Goal: Task Accomplishment & Management: Manage account settings

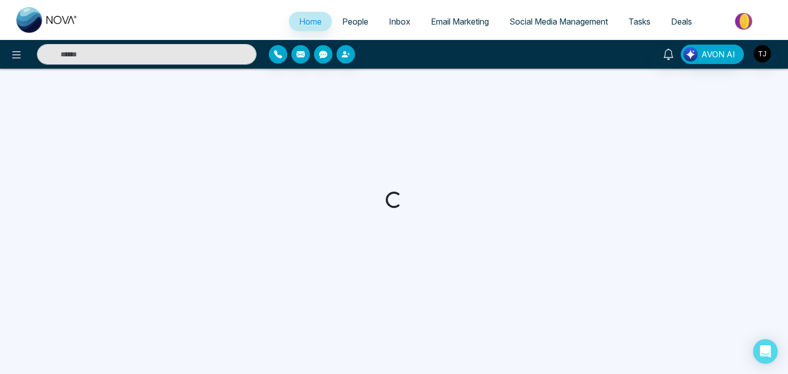
select select "*"
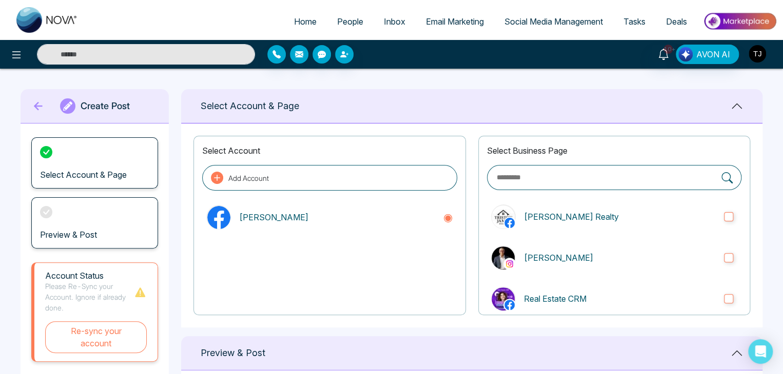
click at [758, 52] on img "button" at bounding box center [756, 53] width 17 height 17
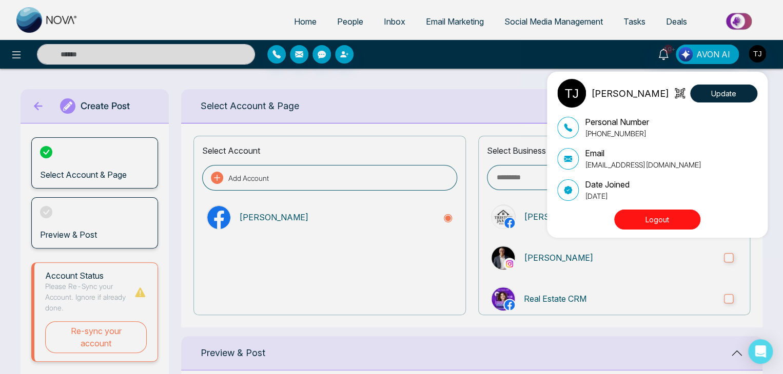
drag, startPoint x: 488, startPoint y: 72, endPoint x: 457, endPoint y: 74, distance: 30.9
click at [457, 74] on div "[PERSON_NAME] Update Personal Number [PHONE_NUMBER] Email [EMAIL_ADDRESS][DOMAI…" at bounding box center [391, 187] width 783 height 374
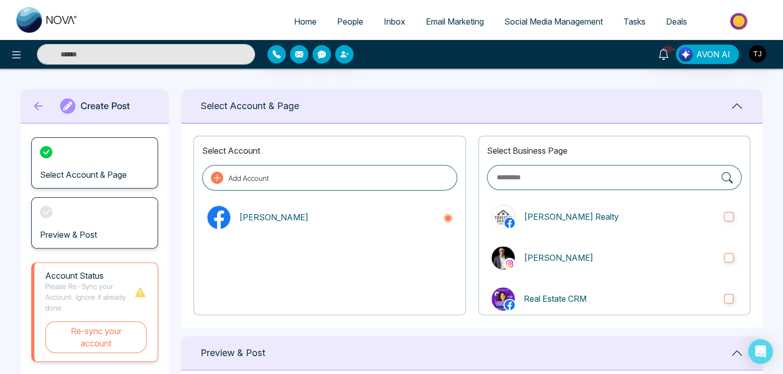
click at [695, 77] on main "**********" at bounding box center [391, 361] width 783 height 585
click at [752, 57] on img "button" at bounding box center [756, 53] width 17 height 17
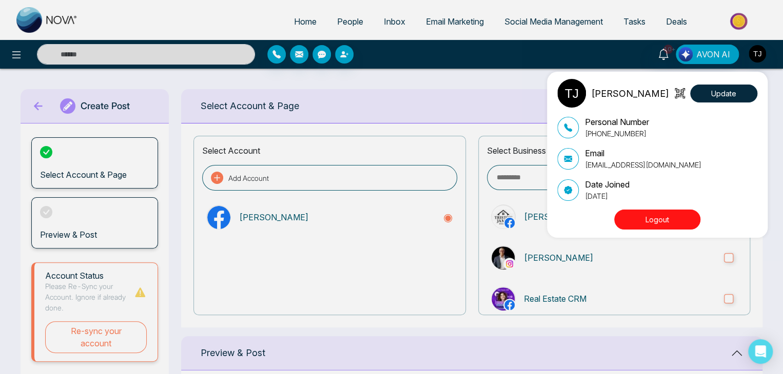
click at [520, 78] on div "[PERSON_NAME] Update Personal Number [PHONE_NUMBER] Email [EMAIL_ADDRESS][DOMAI…" at bounding box center [391, 187] width 783 height 374
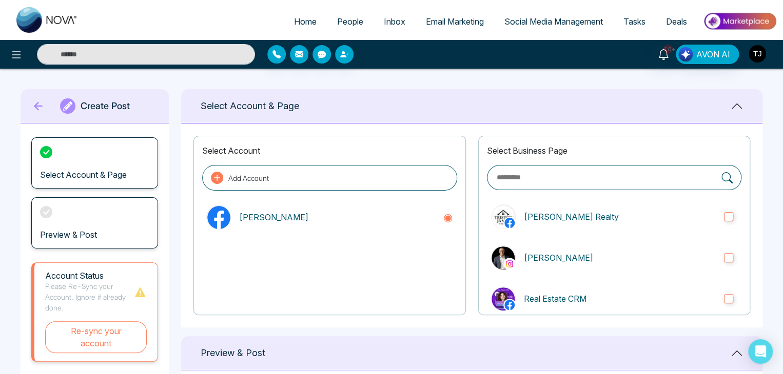
click at [759, 57] on img "button" at bounding box center [756, 53] width 17 height 17
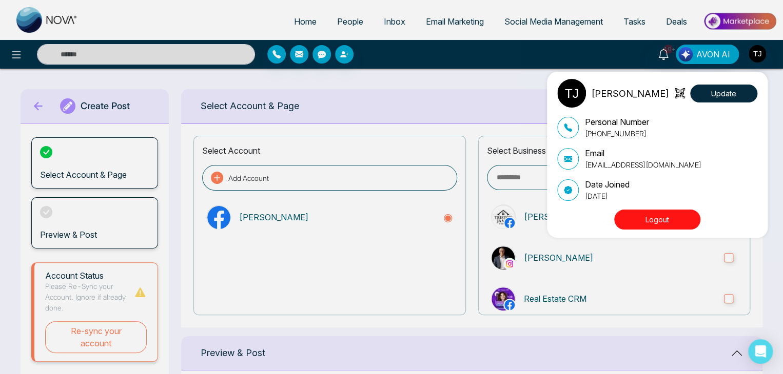
click at [640, 218] on button "Logout" at bounding box center [657, 220] width 86 height 20
